Goal: Understand process/instructions

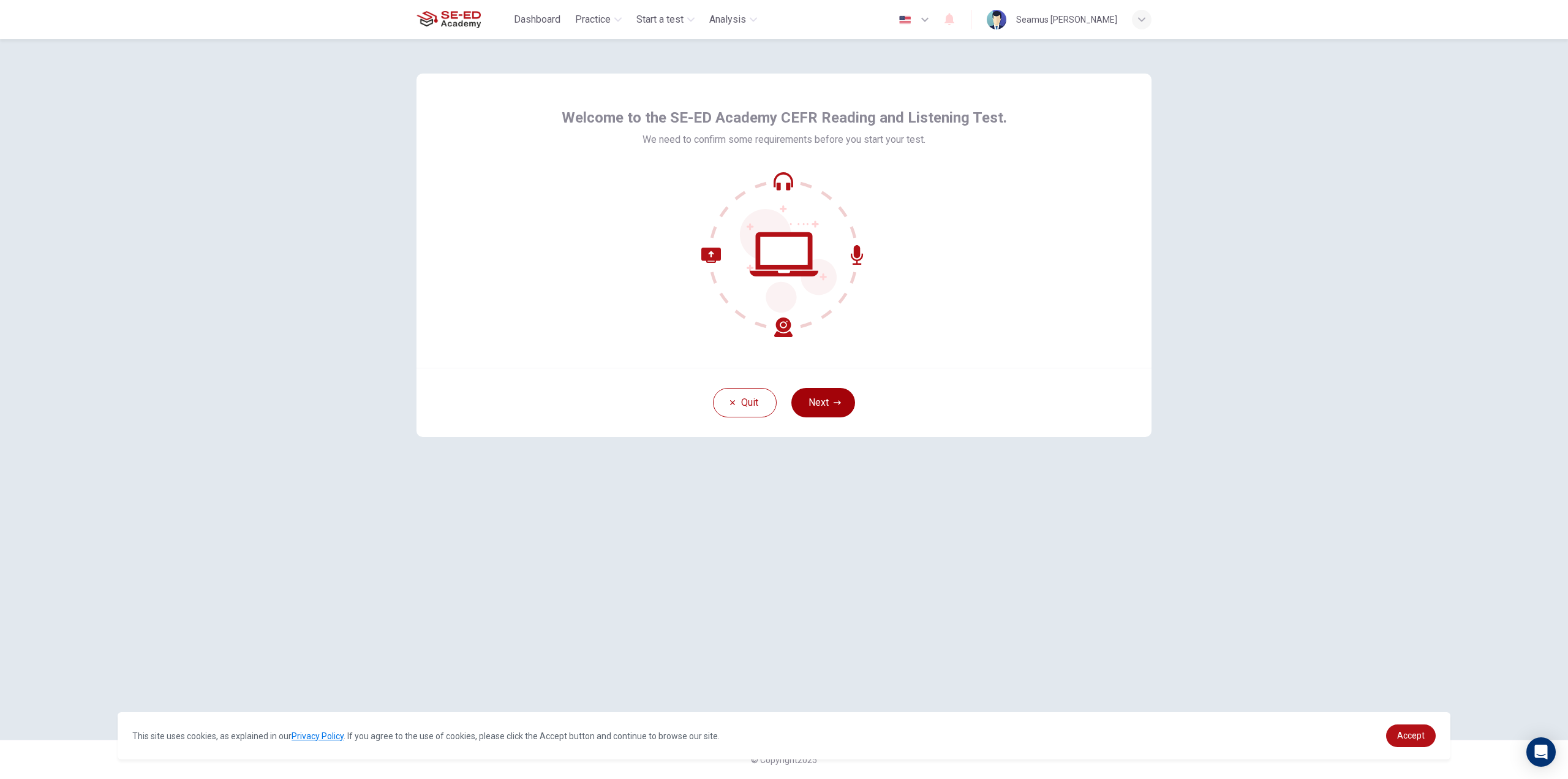
click at [829, 398] on button "Next" at bounding box center [823, 402] width 63 height 29
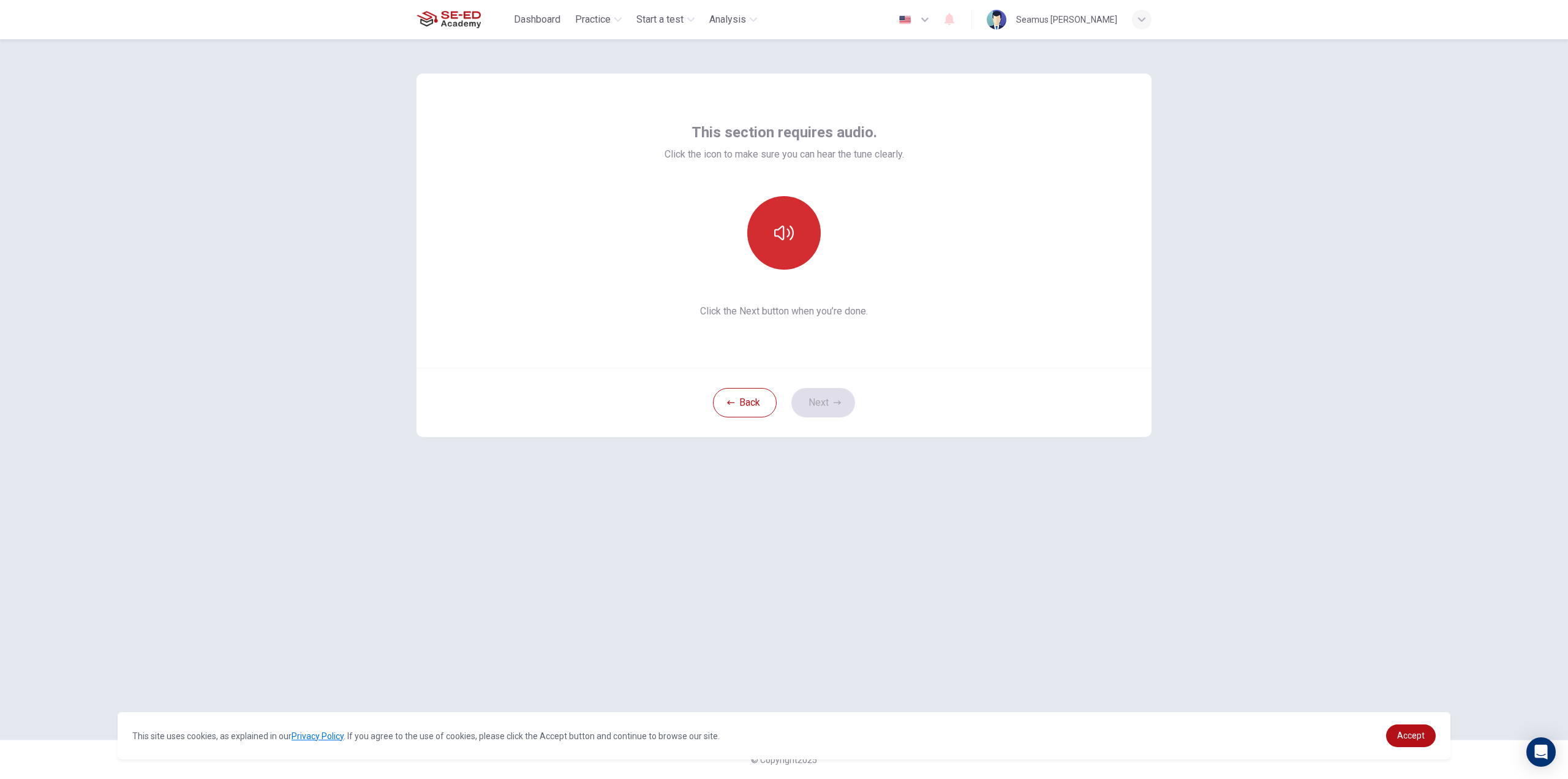
click at [790, 231] on icon "button" at bounding box center [784, 233] width 20 height 20
click at [778, 242] on icon "button" at bounding box center [784, 233] width 20 height 20
click at [704, 310] on span "Click the Next button when you’re done." at bounding box center [784, 310] width 240 height 15
drag, startPoint x: 665, startPoint y: 149, endPoint x: 808, endPoint y: 160, distance: 143.4
click at [804, 161] on span "Click the icon to make sure you can hear the tune clearly." at bounding box center [784, 154] width 240 height 15
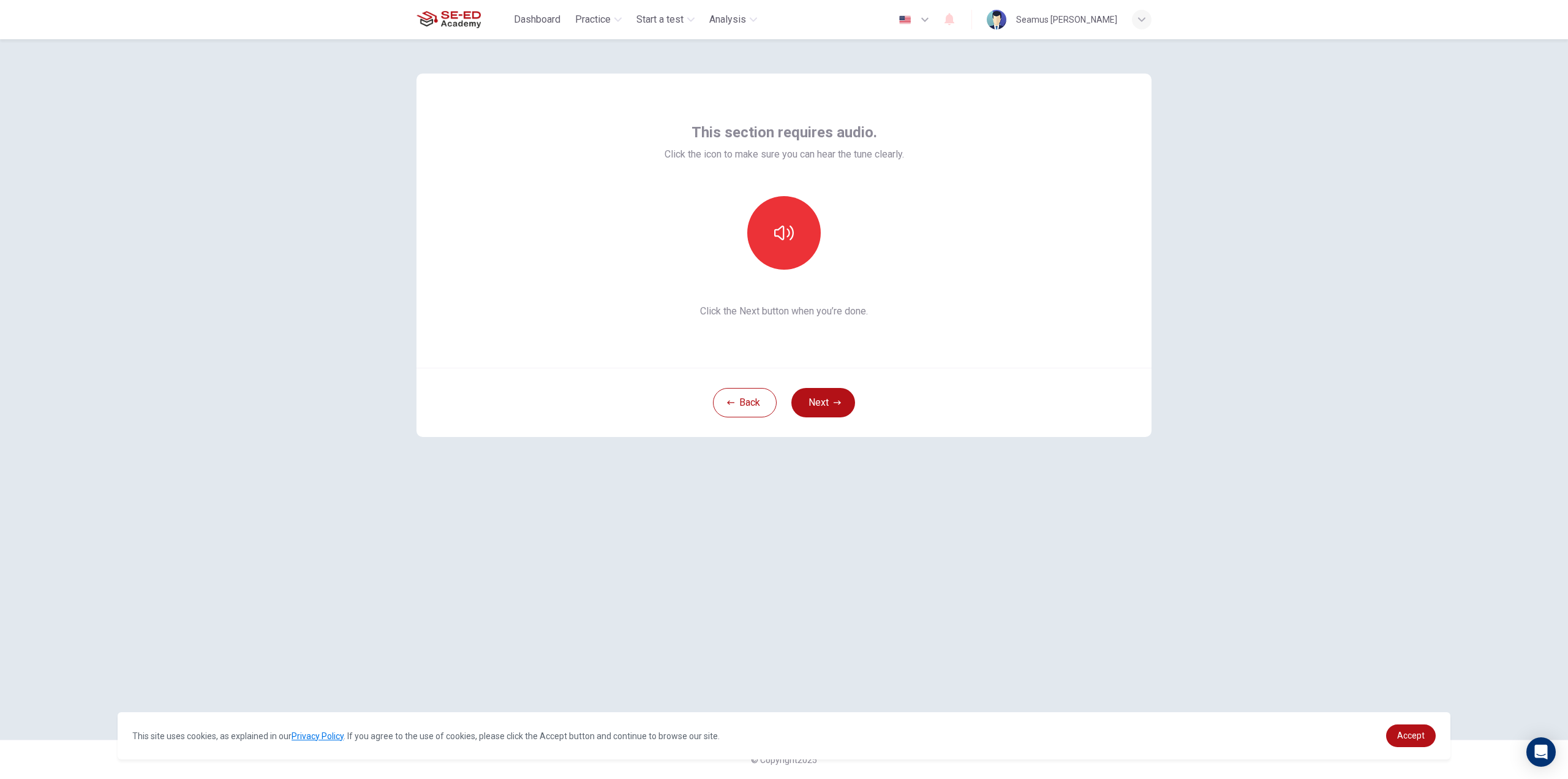
click at [908, 186] on div "This section requires audio. Click the icon to make sure you can hear the tune …" at bounding box center [784, 220] width 736 height 294
click at [776, 236] on icon "button" at bounding box center [784, 232] width 20 height 15
click at [770, 214] on button "button" at bounding box center [784, 232] width 73 height 73
click at [819, 404] on button "Next" at bounding box center [823, 402] width 63 height 29
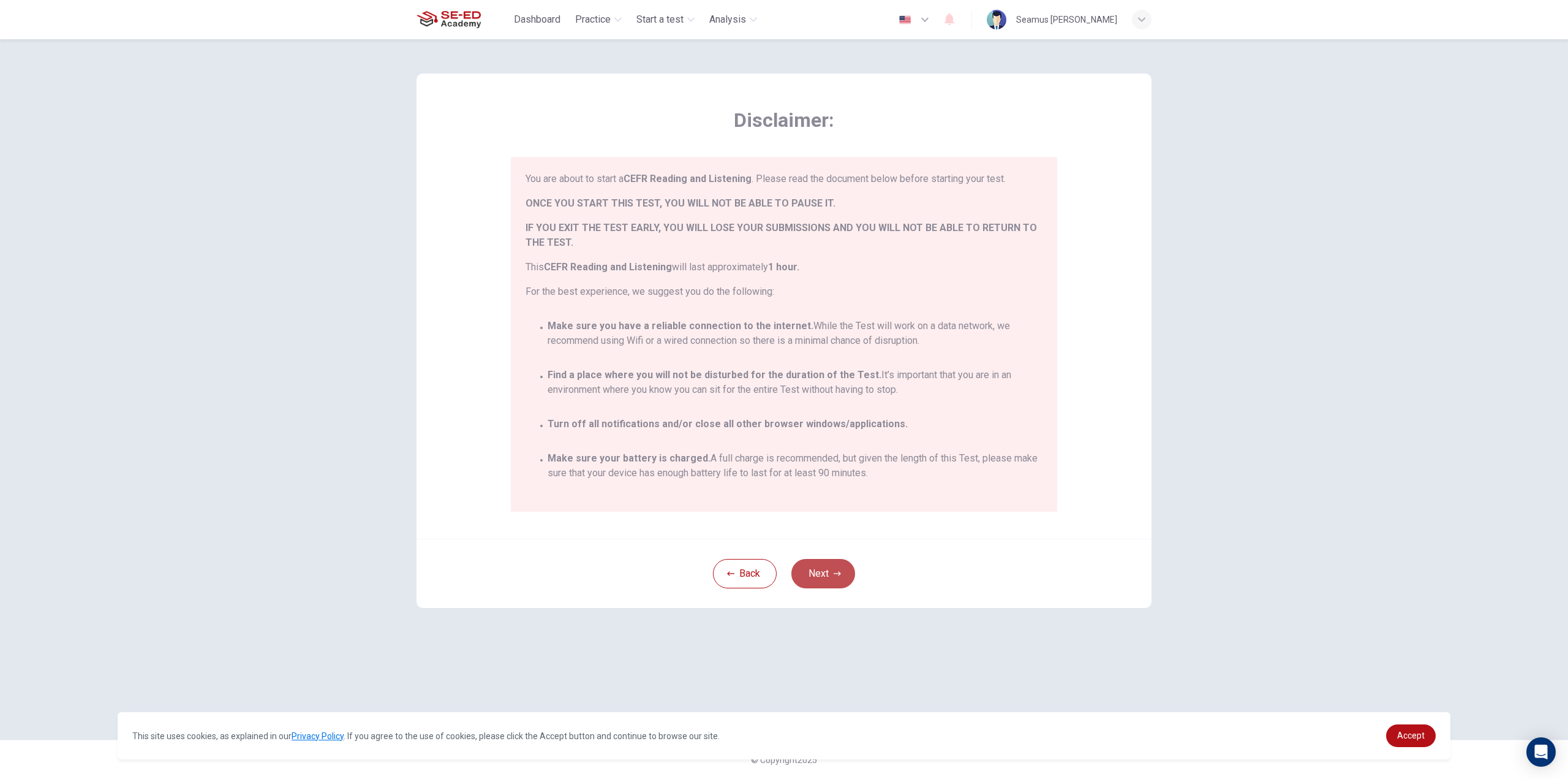
click at [796, 578] on button "Next" at bounding box center [823, 574] width 63 height 29
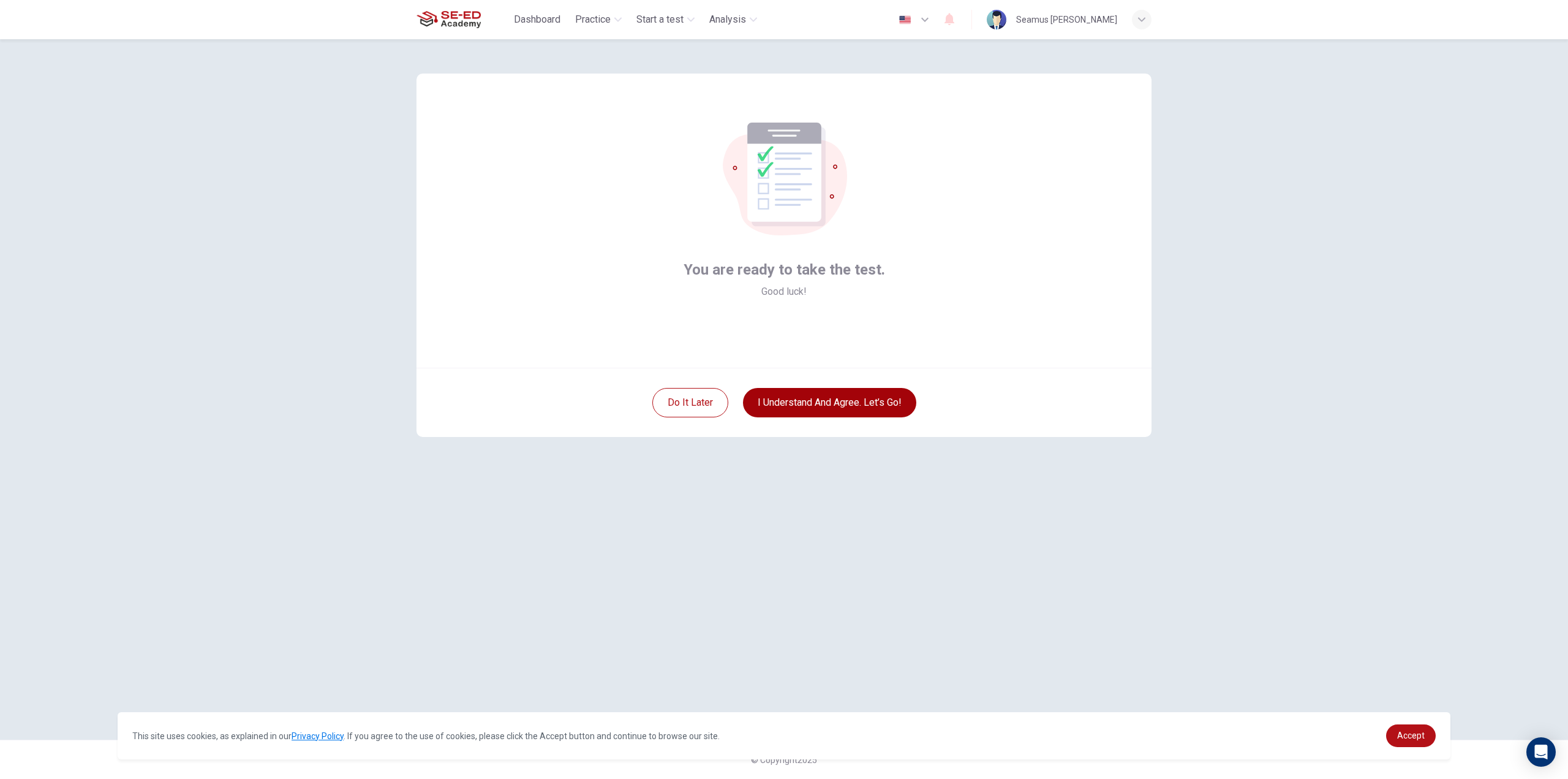
click at [803, 402] on button "I understand and agree. Let’s go!" at bounding box center [830, 402] width 174 height 29
